Goal: Task Accomplishment & Management: Complete application form

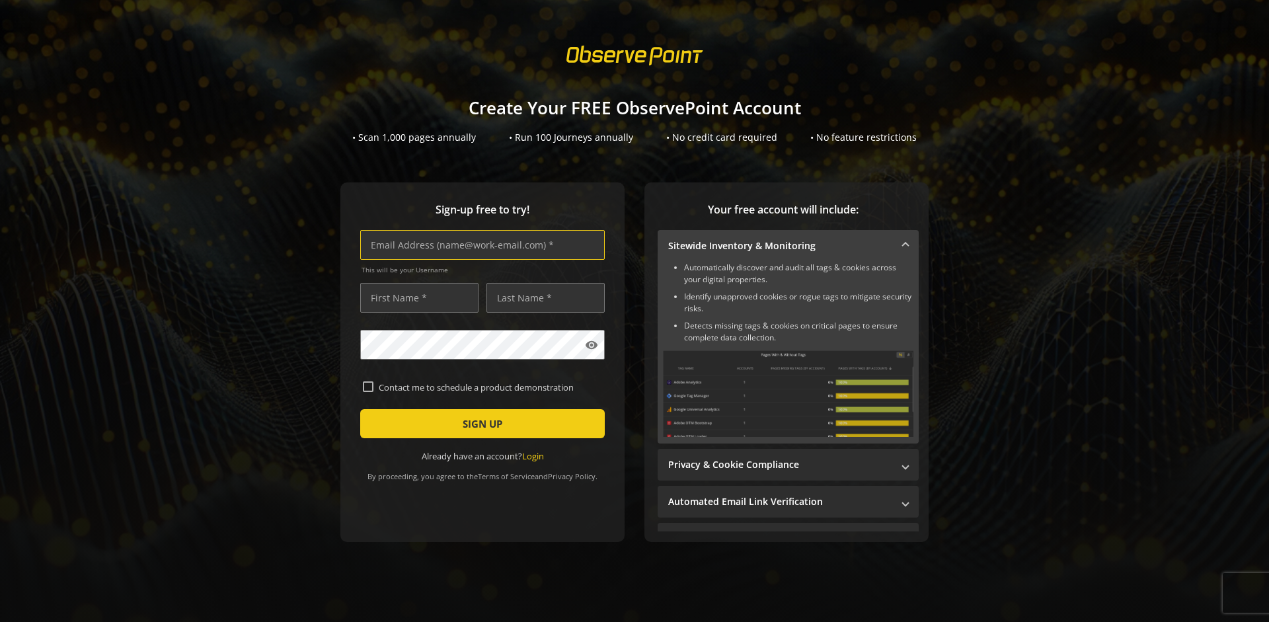
click at [479, 244] on input "text" at bounding box center [482, 245] width 244 height 30
type input "[EMAIL_ADDRESS][DOMAIN_NAME]"
click at [416, 297] on input "text" at bounding box center [419, 298] width 118 height 30
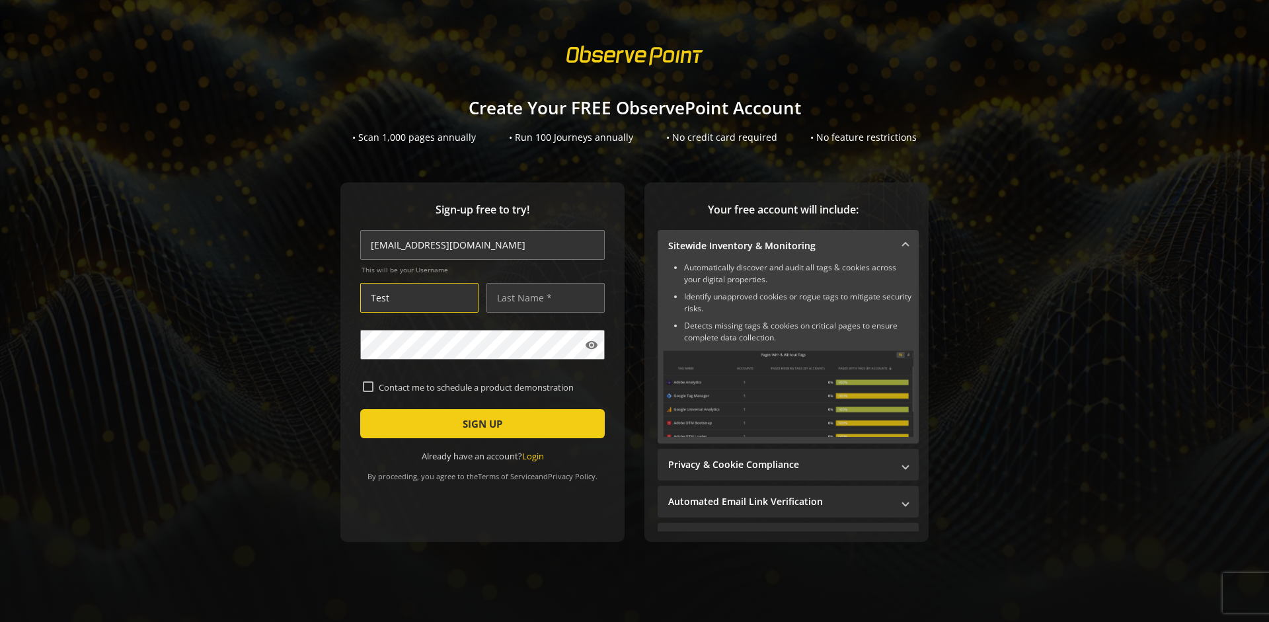
type input "Test"
click at [542, 297] on input "text" at bounding box center [545, 298] width 118 height 30
type input "Test"
click at [479, 424] on span "SIGN UP" at bounding box center [483, 424] width 40 height 24
